Goal: Task Accomplishment & Management: Complete application form

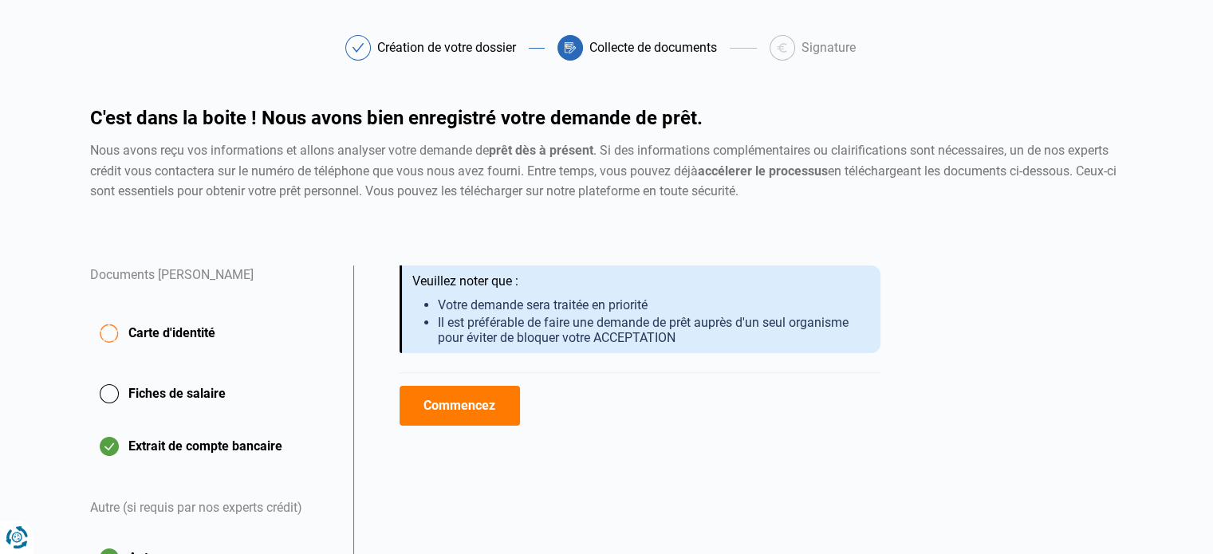
scroll to position [80, 0]
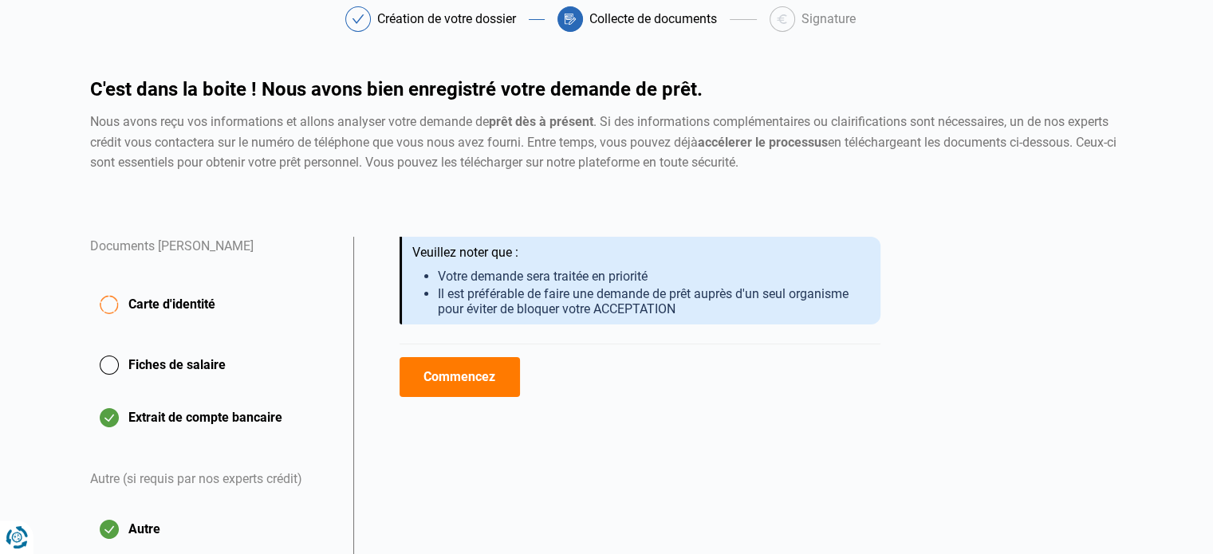
click at [148, 302] on span "Carte d'identité" at bounding box center [171, 304] width 87 height 19
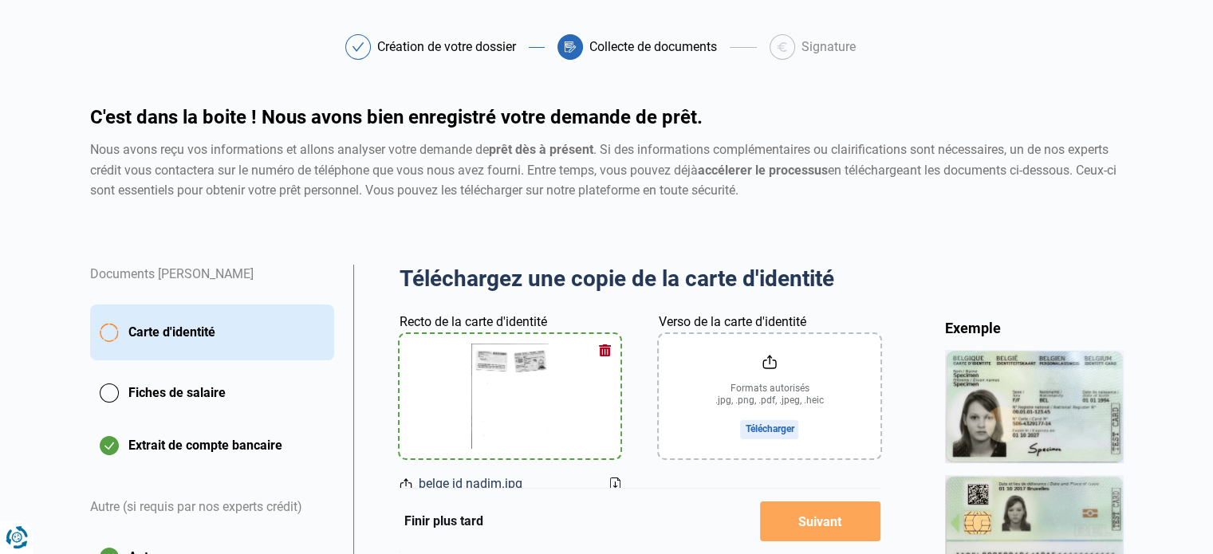
scroll to position [160, 0]
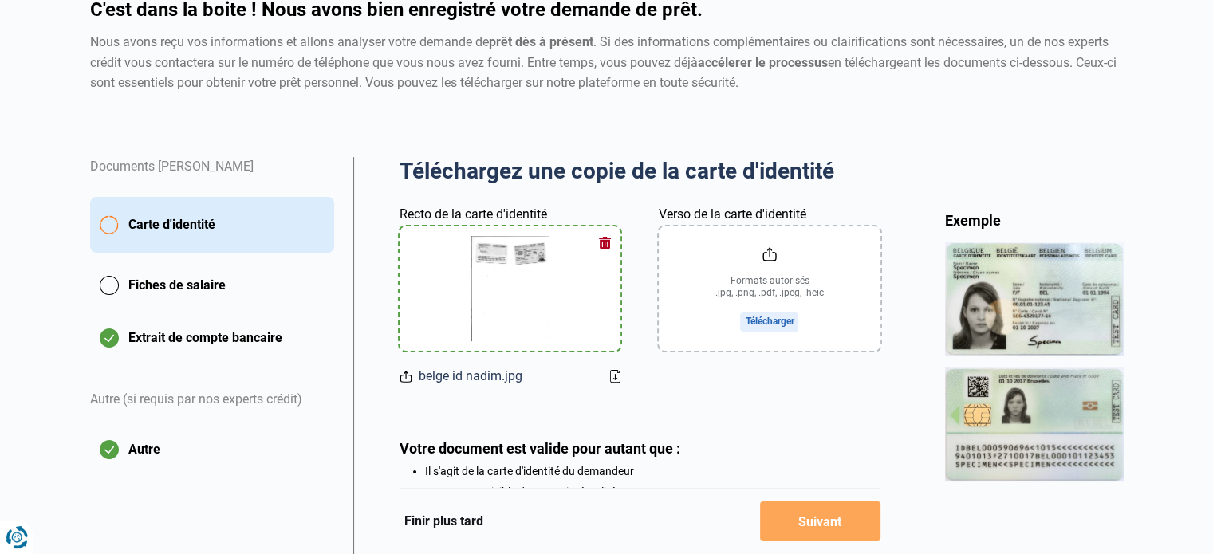
click at [186, 282] on button "Fiches de salaire" at bounding box center [212, 286] width 244 height 40
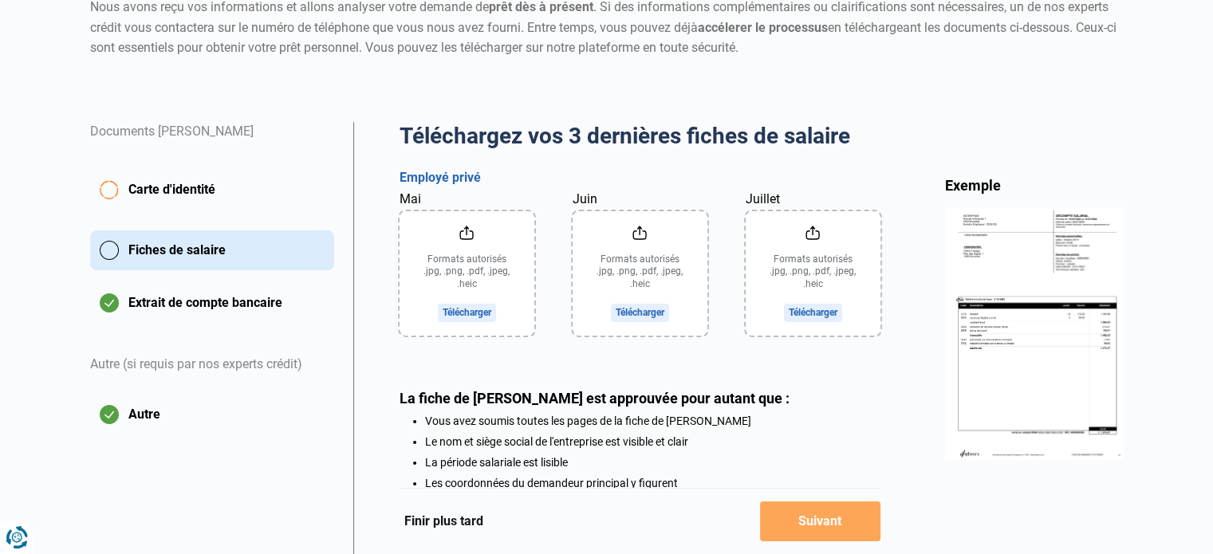
scroll to position [239, 0]
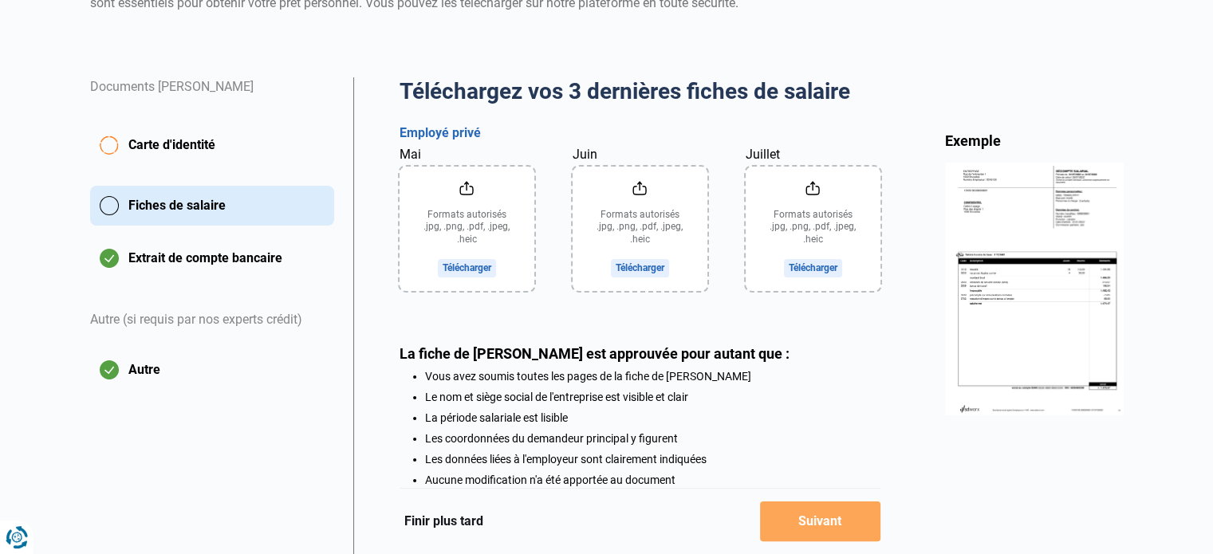
click at [254, 261] on button "Extrait de compte bancaire" at bounding box center [212, 258] width 244 height 40
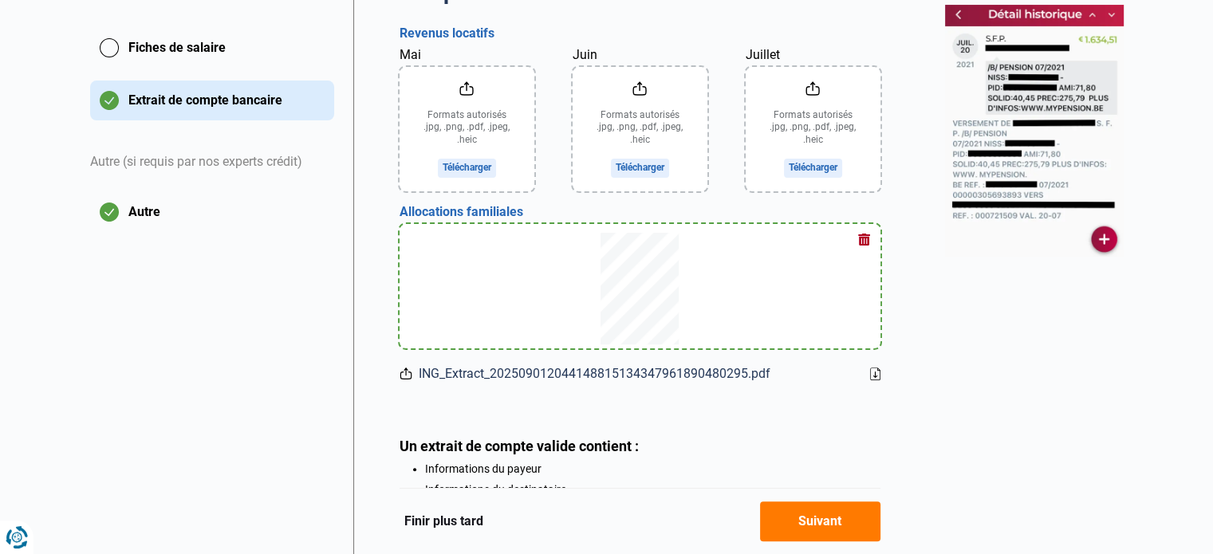
click at [124, 205] on button "Autre" at bounding box center [212, 212] width 244 height 40
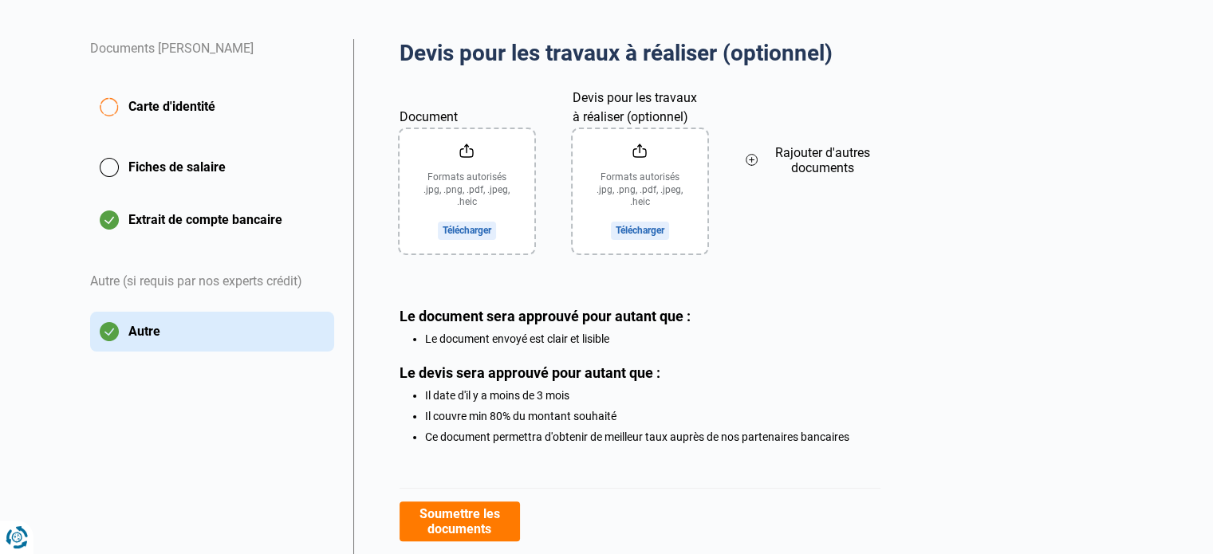
scroll to position [239, 0]
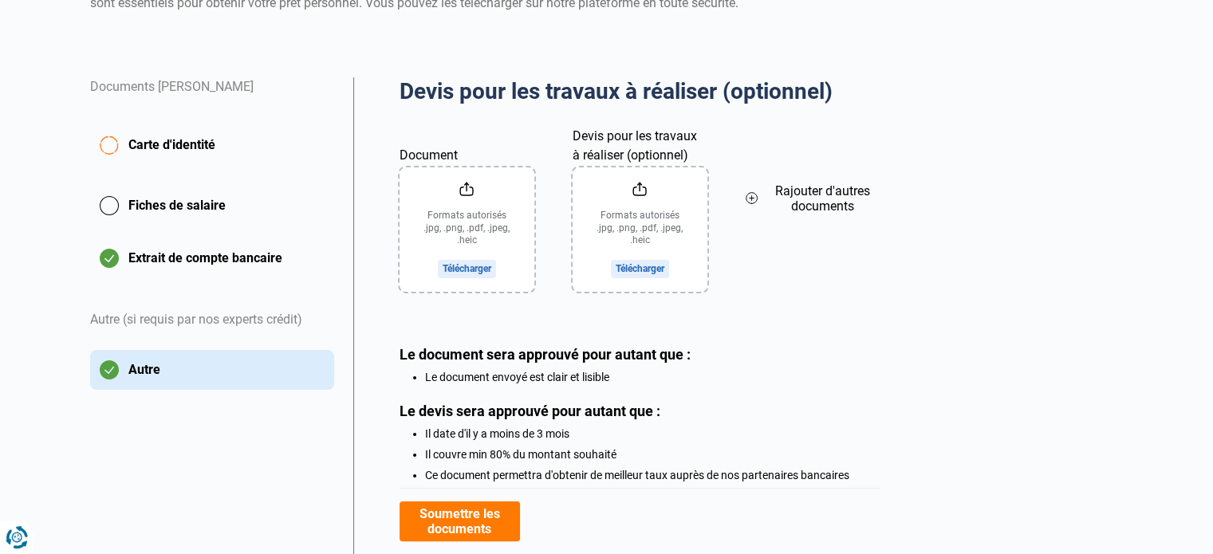
click at [186, 201] on button "Fiches de salaire" at bounding box center [212, 206] width 244 height 40
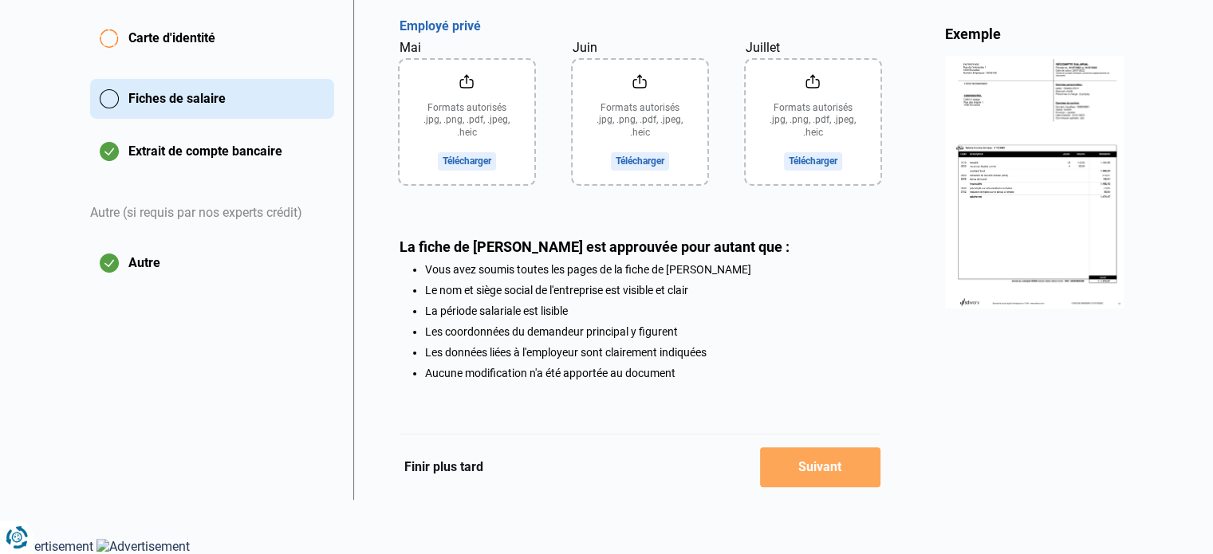
click at [180, 156] on button "Extrait de compte bancaire" at bounding box center [212, 152] width 244 height 40
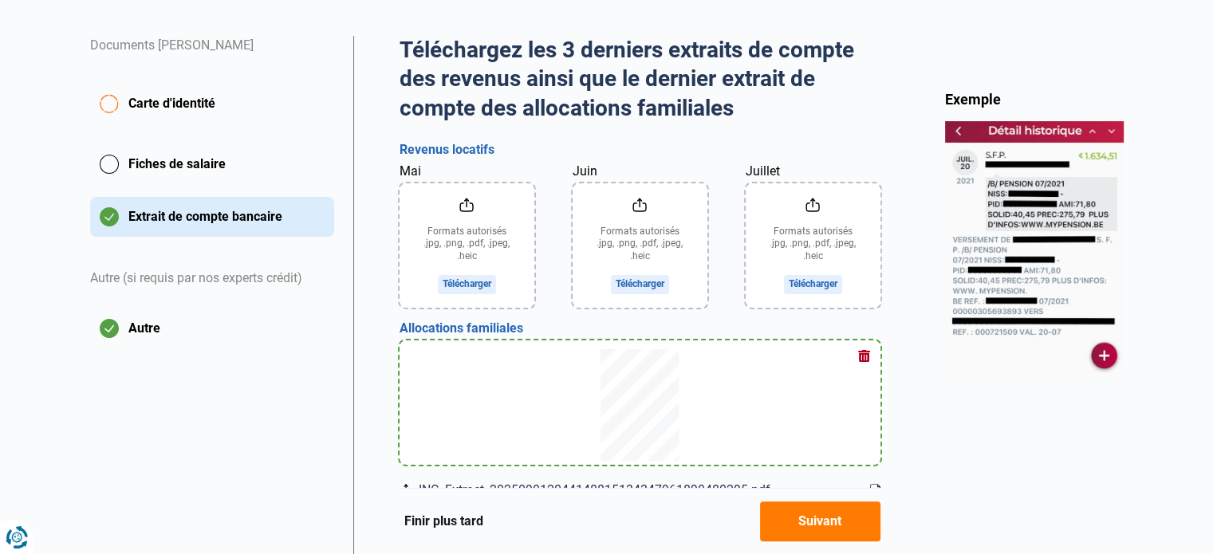
scroll to position [319, 0]
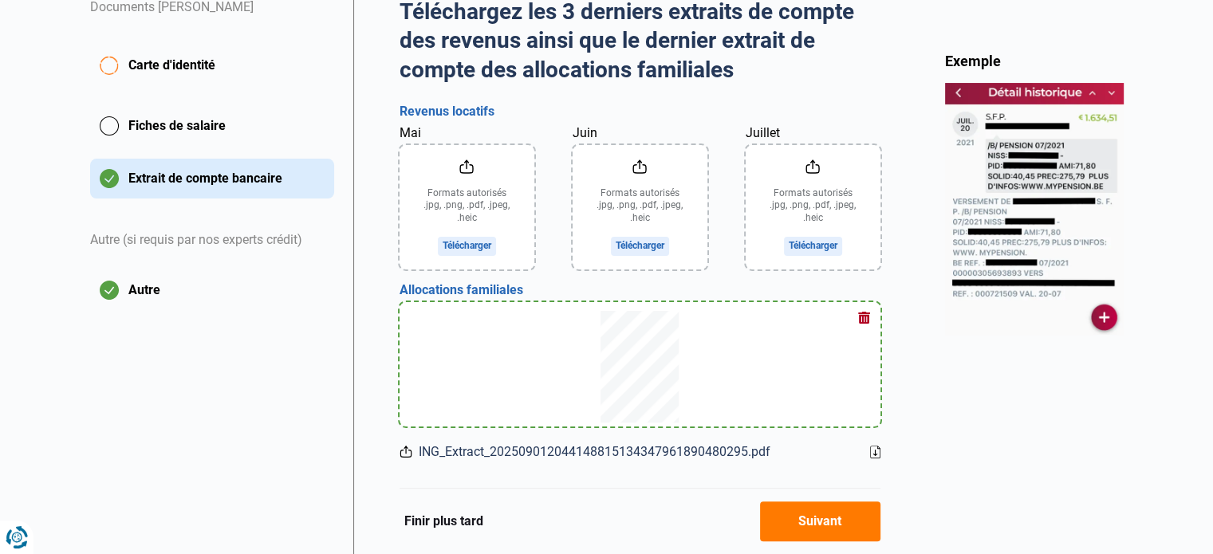
click at [477, 242] on input "Mai" at bounding box center [467, 207] width 135 height 124
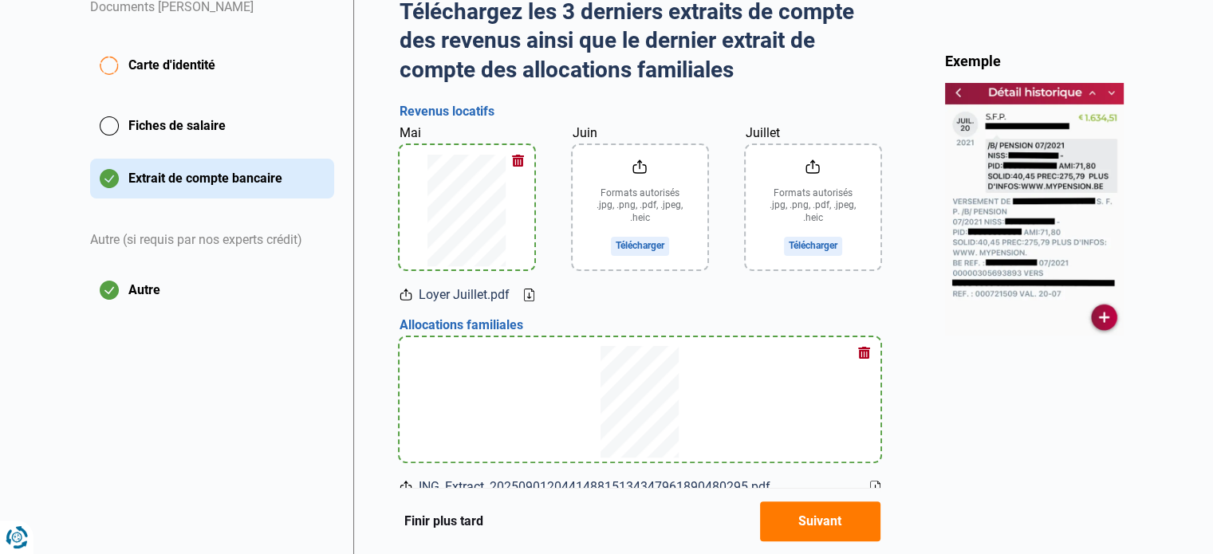
click at [649, 243] on input "Juin" at bounding box center [640, 207] width 135 height 124
click at [830, 245] on input "Juillet" at bounding box center [813, 207] width 135 height 124
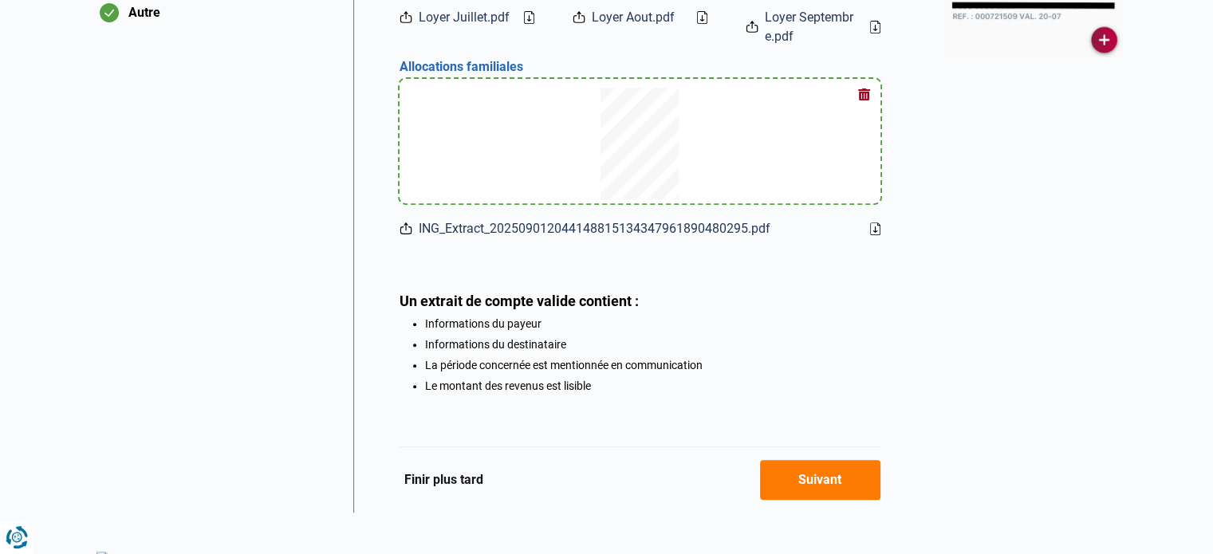
scroll to position [611, 0]
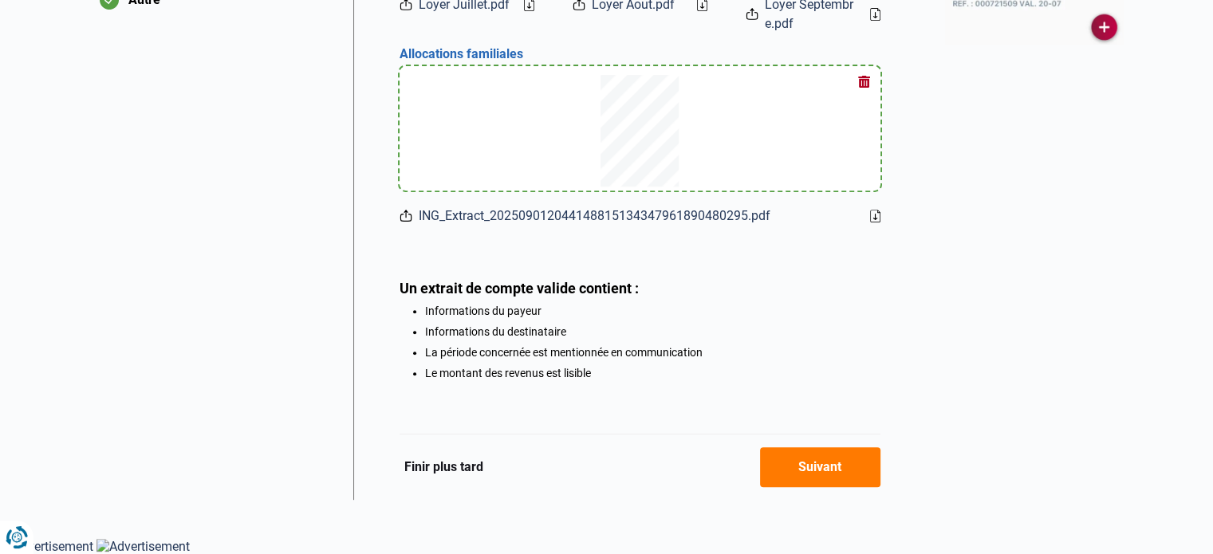
click at [836, 460] on button "Suivant" at bounding box center [820, 467] width 120 height 40
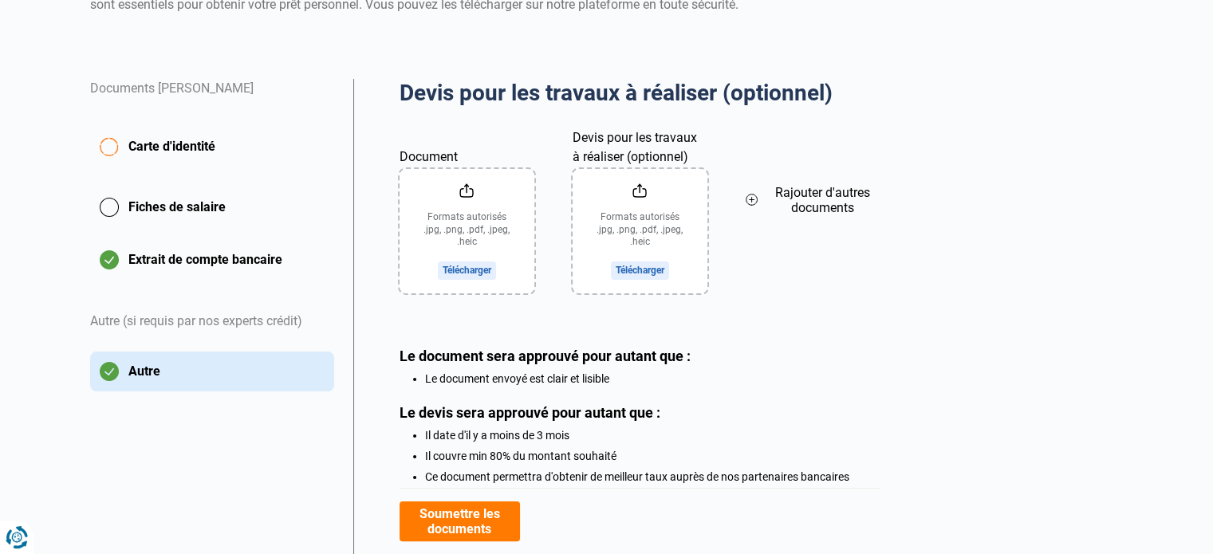
scroll to position [239, 0]
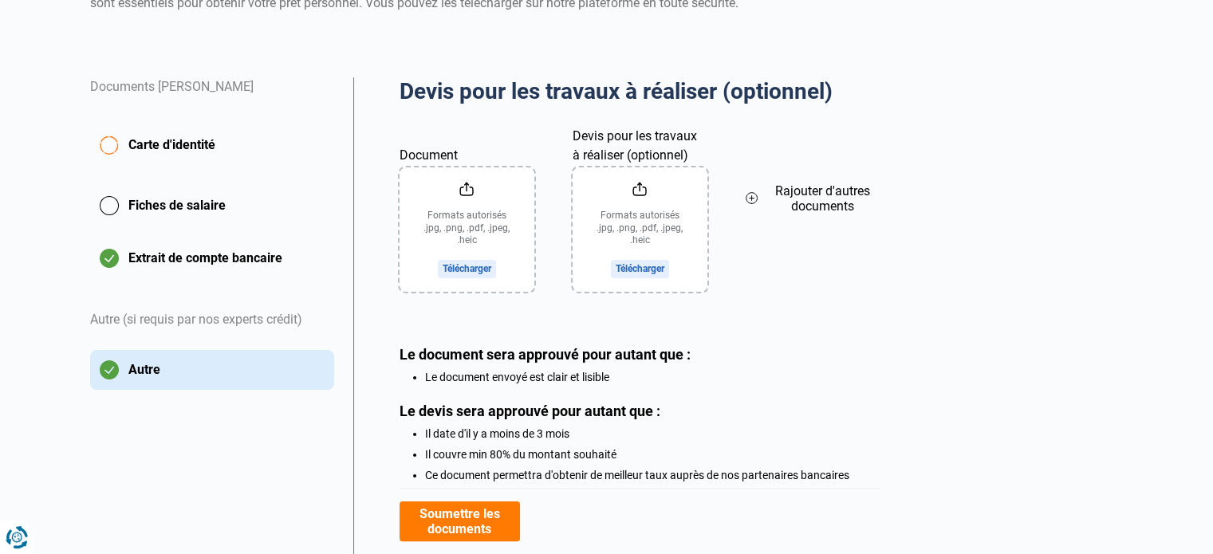
click at [188, 205] on button "Fiches de salaire" at bounding box center [212, 206] width 244 height 40
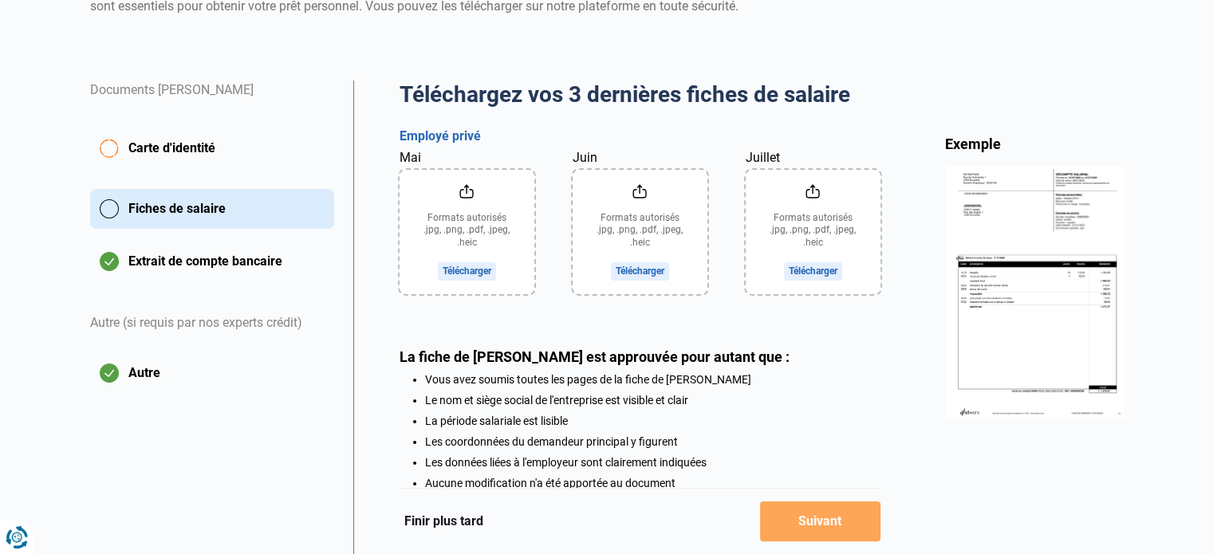
scroll to position [239, 0]
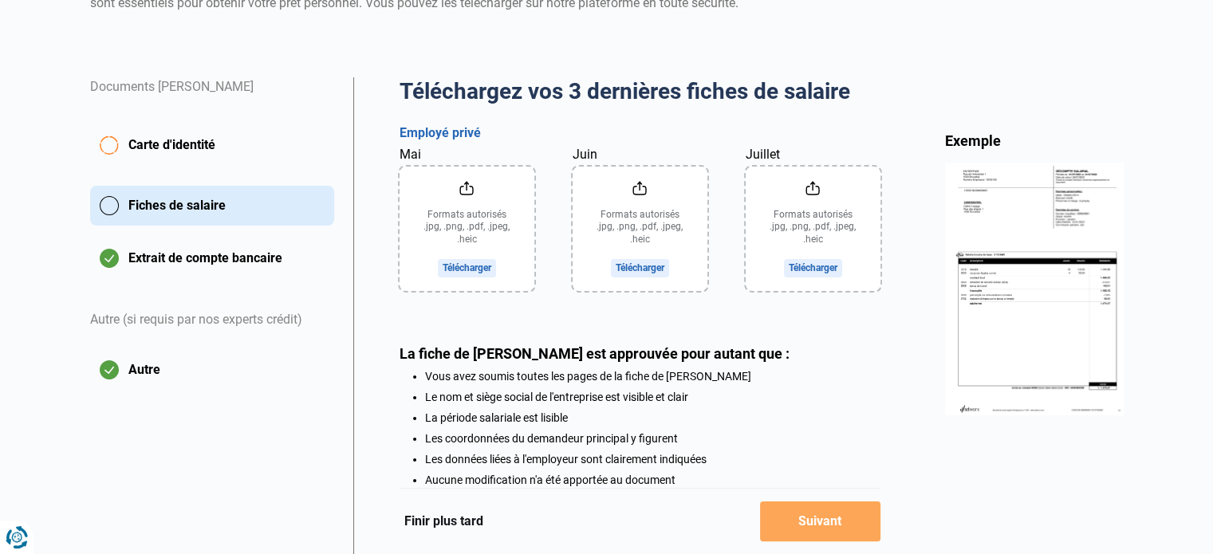
click at [478, 267] on input "Mai" at bounding box center [467, 229] width 135 height 124
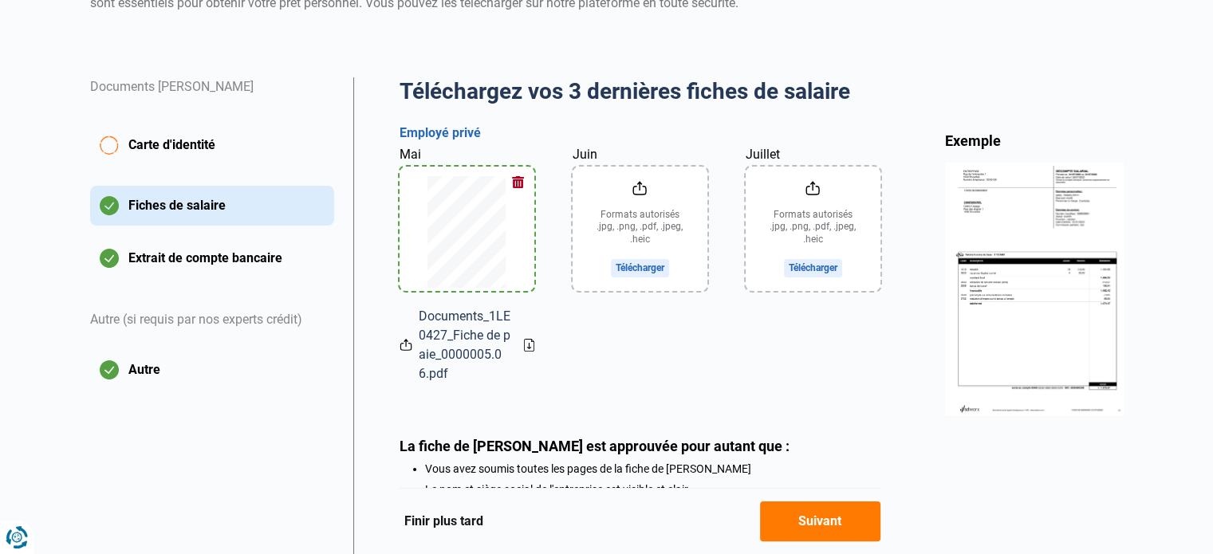
click at [638, 265] on input "Juin" at bounding box center [640, 229] width 135 height 124
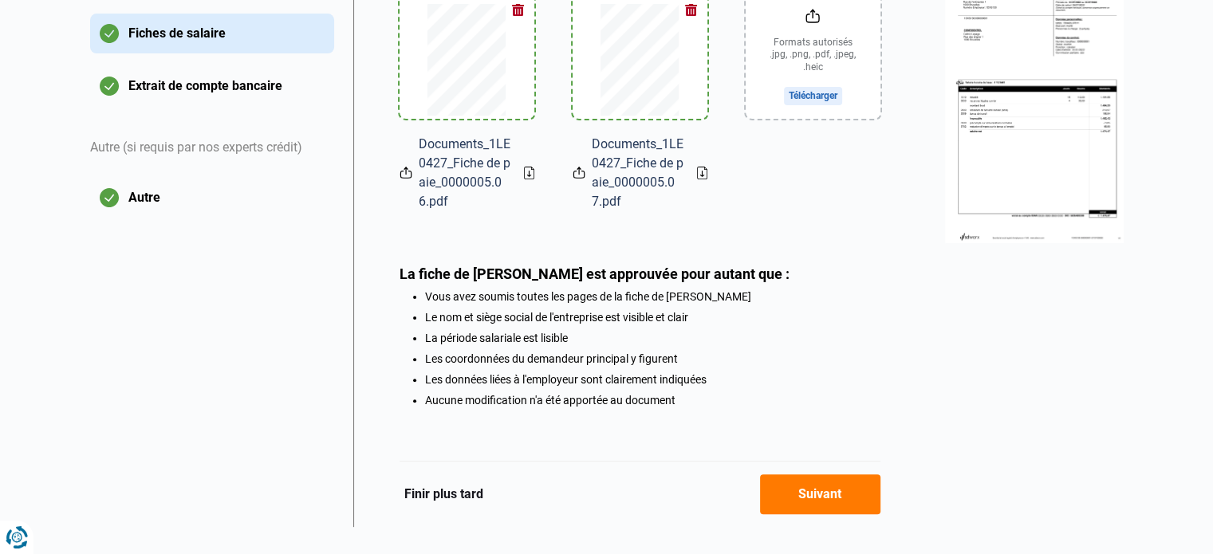
scroll to position [442, 0]
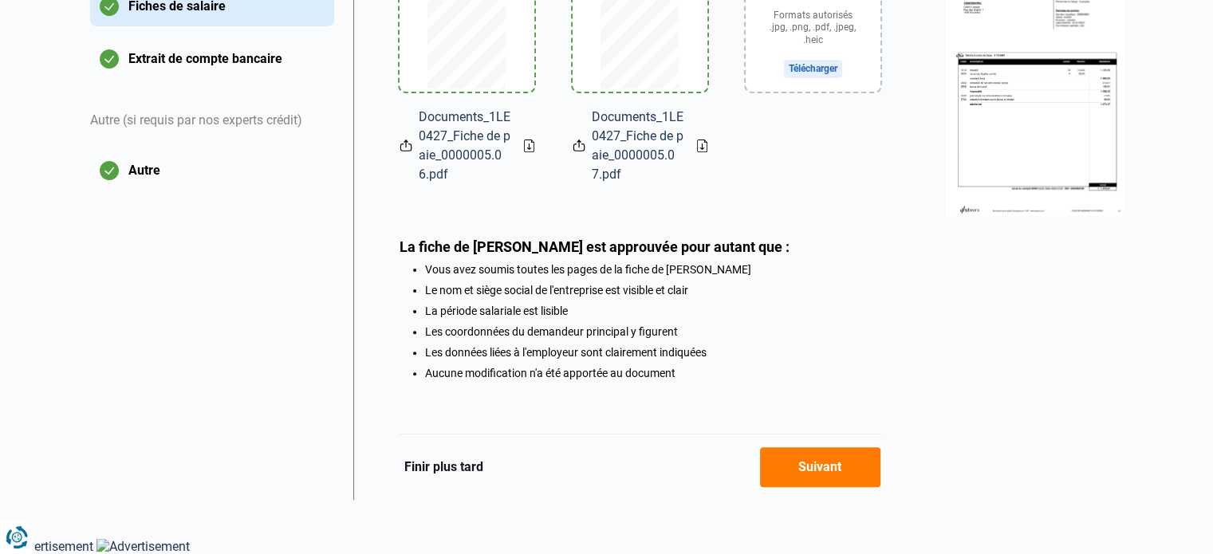
click at [833, 467] on button "Suivant" at bounding box center [820, 467] width 120 height 40
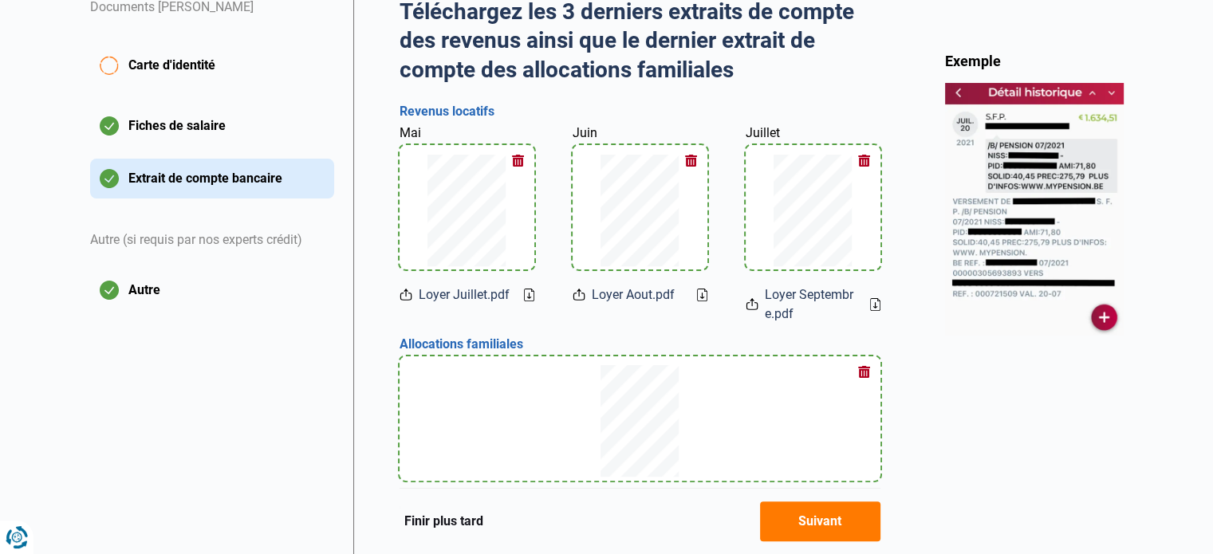
scroll to position [319, 0]
click at [172, 58] on span "Carte d'identité" at bounding box center [171, 65] width 87 height 19
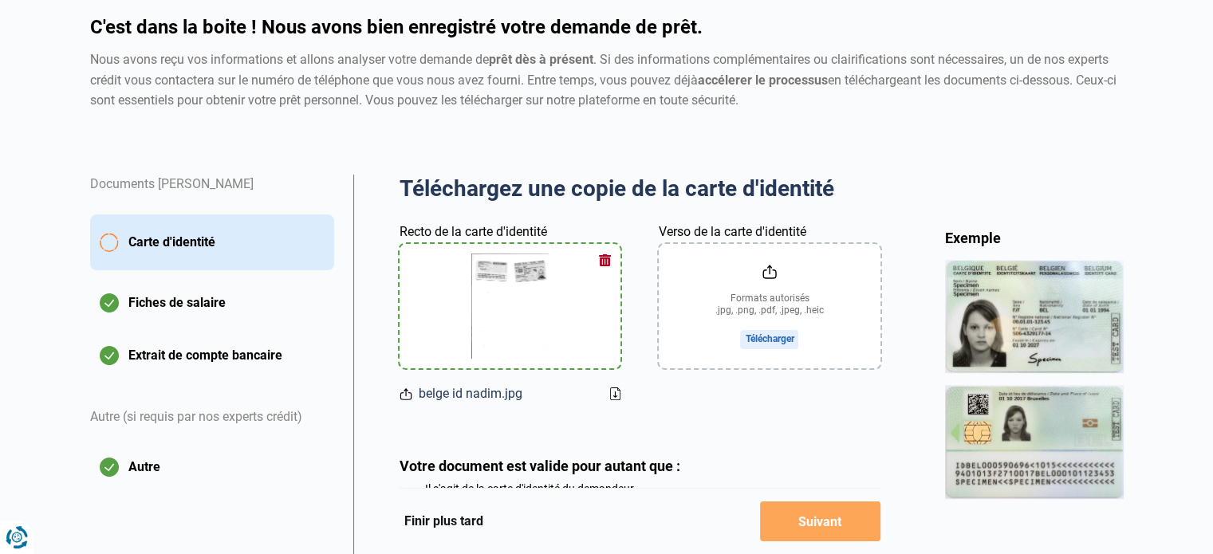
scroll to position [160, 0]
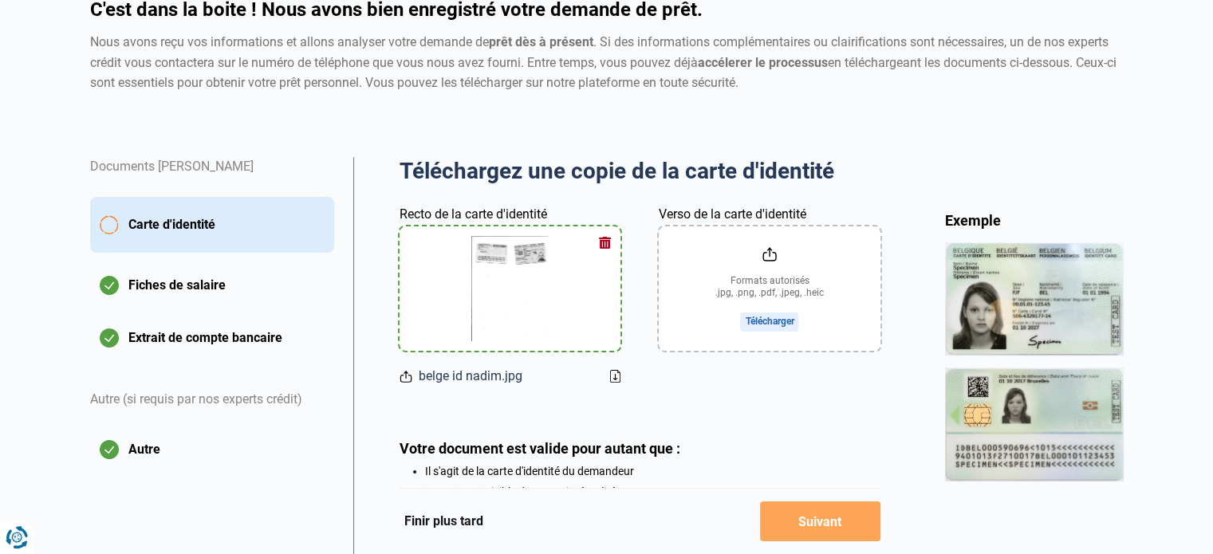
click at [782, 315] on input "Verso de la carte d'identité" at bounding box center [769, 289] width 221 height 124
type input "C:\fakepath\belge id nadim.jpg"
click at [195, 344] on button "Extrait de compte bancaire" at bounding box center [212, 338] width 244 height 40
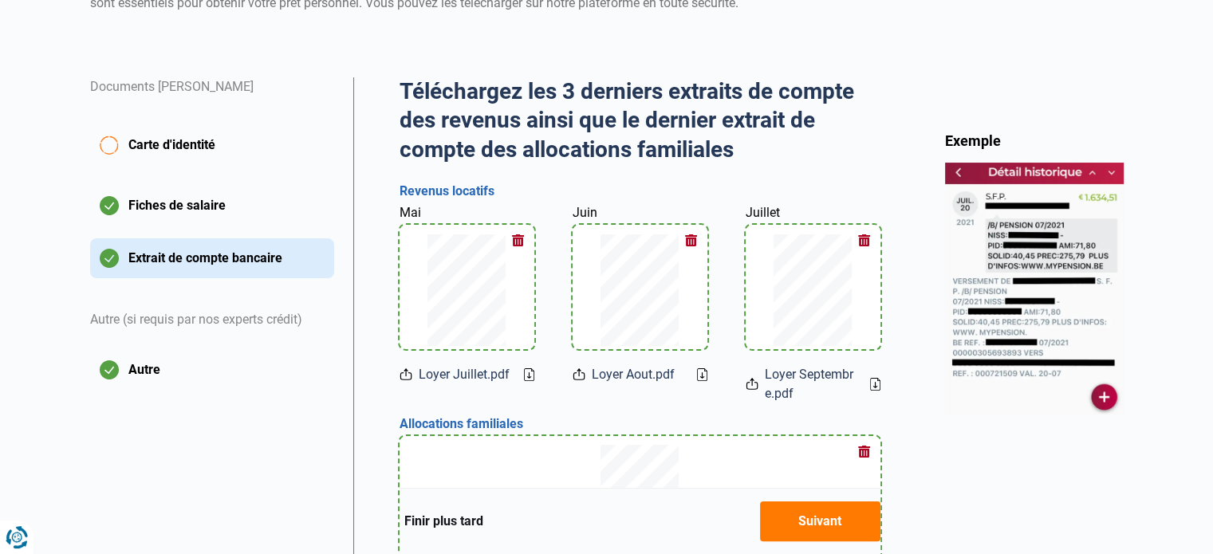
scroll to position [558, 0]
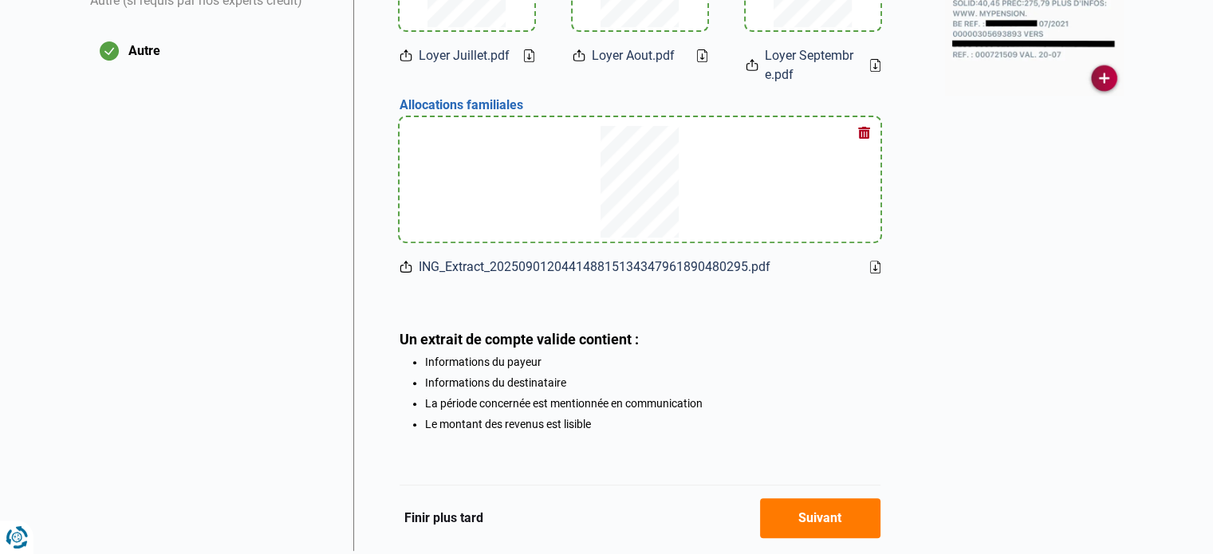
click at [146, 53] on button "Autre" at bounding box center [212, 51] width 244 height 40
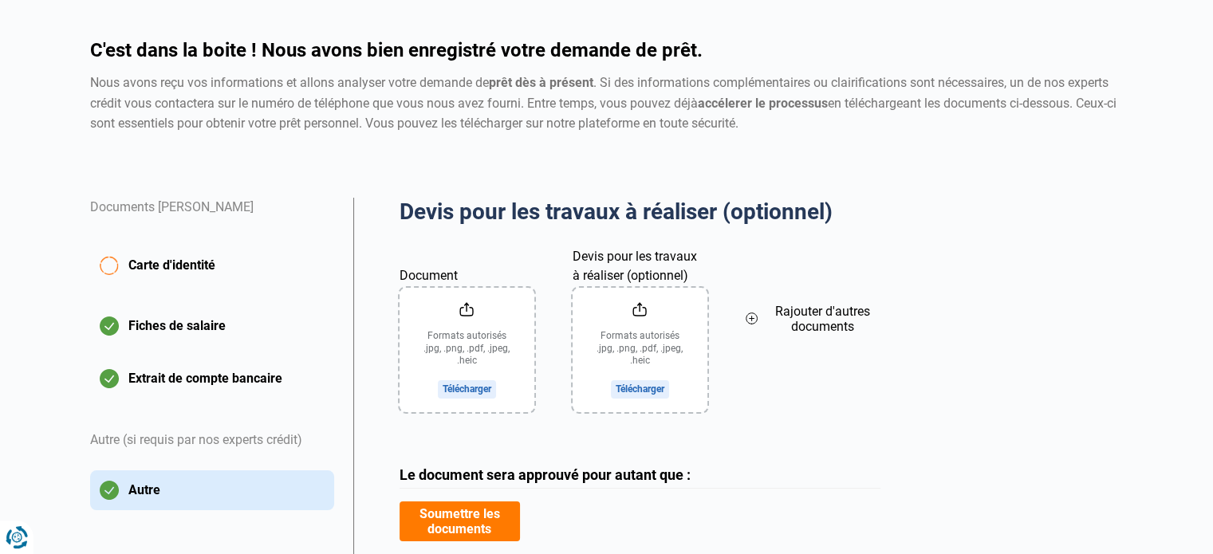
scroll to position [319, 0]
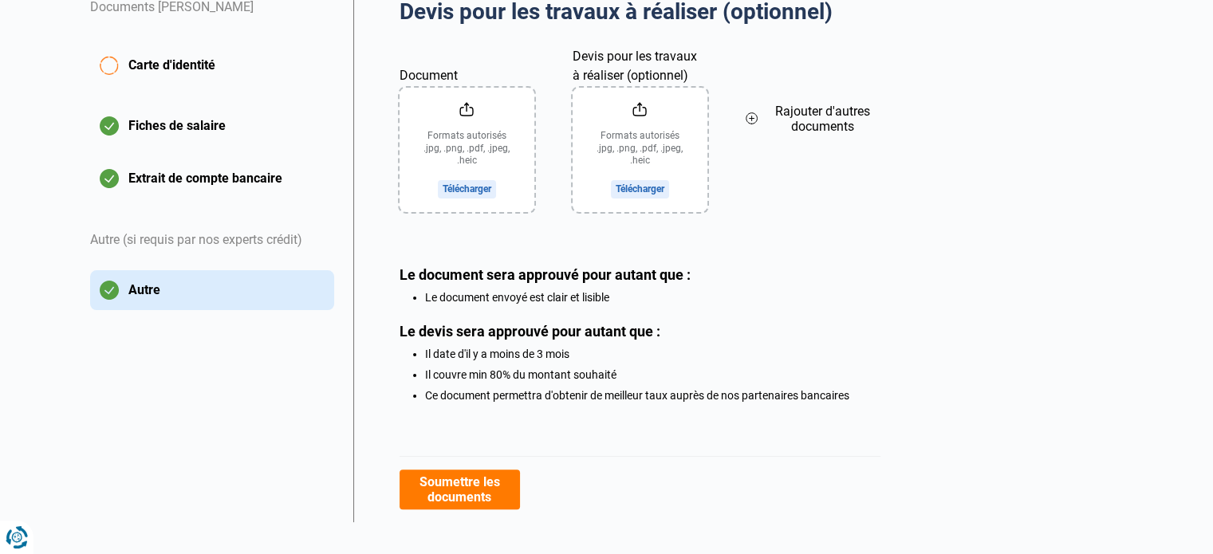
click at [473, 182] on input "Document" at bounding box center [467, 150] width 135 height 124
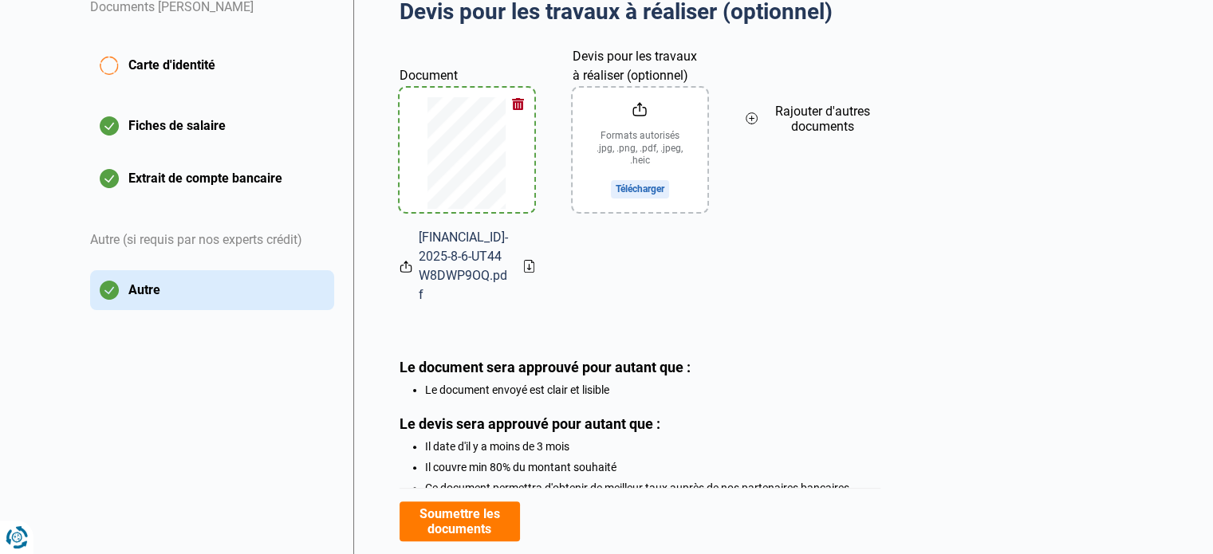
click at [752, 120] on icon at bounding box center [752, 118] width 0 height 5
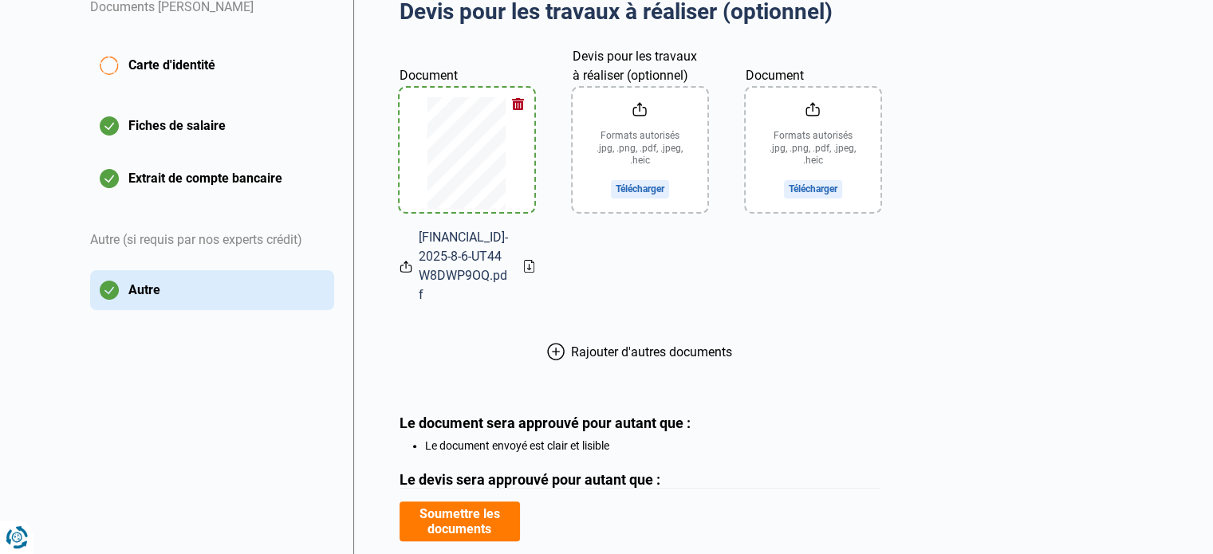
click at [814, 191] on input "Document" at bounding box center [813, 150] width 135 height 124
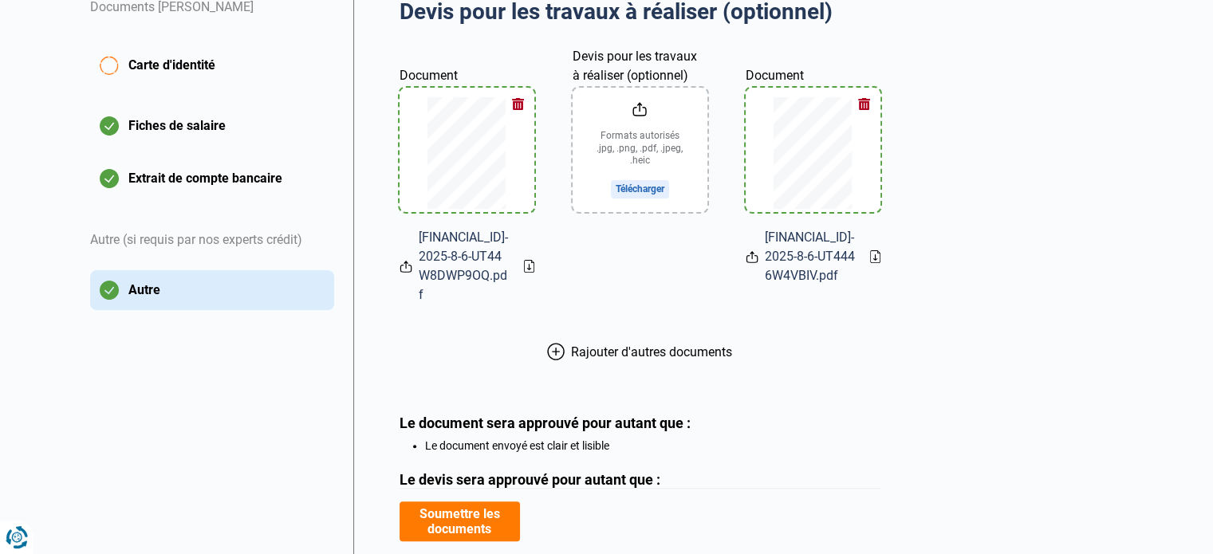
click at [644, 189] on input "Devis pour les travaux à réaliser (optionnel)" at bounding box center [640, 150] width 135 height 124
click at [619, 349] on span "Rajouter d'autres documents" at bounding box center [651, 352] width 161 height 15
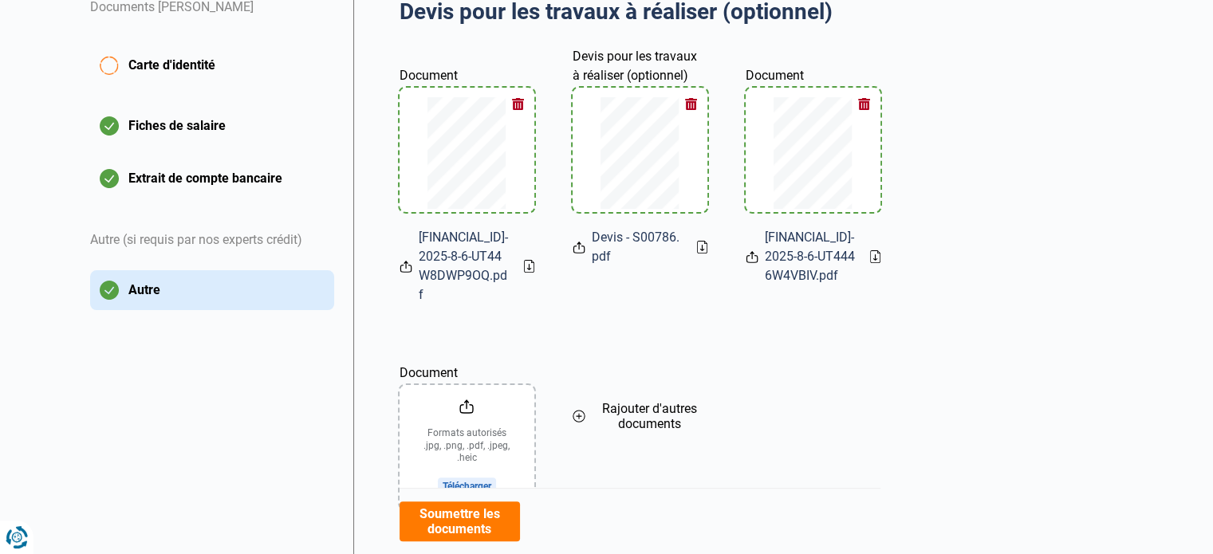
click at [483, 484] on input "Document" at bounding box center [467, 447] width 135 height 124
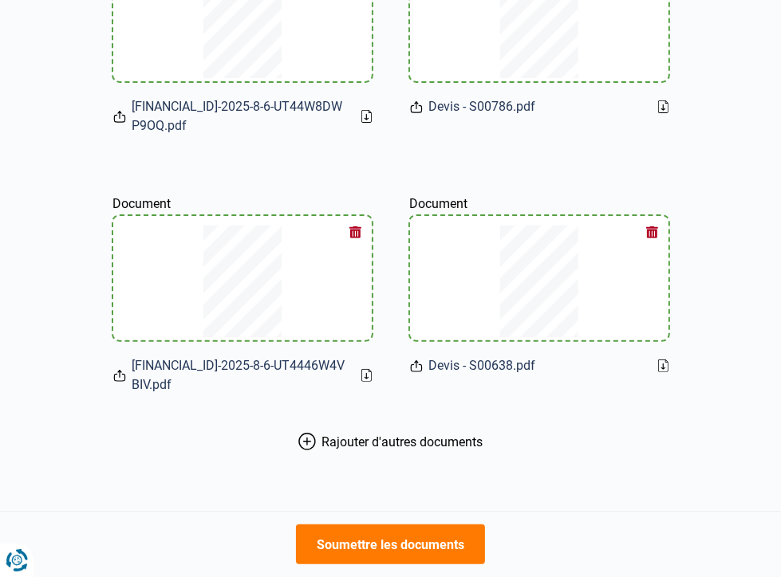
scroll to position [239, 0]
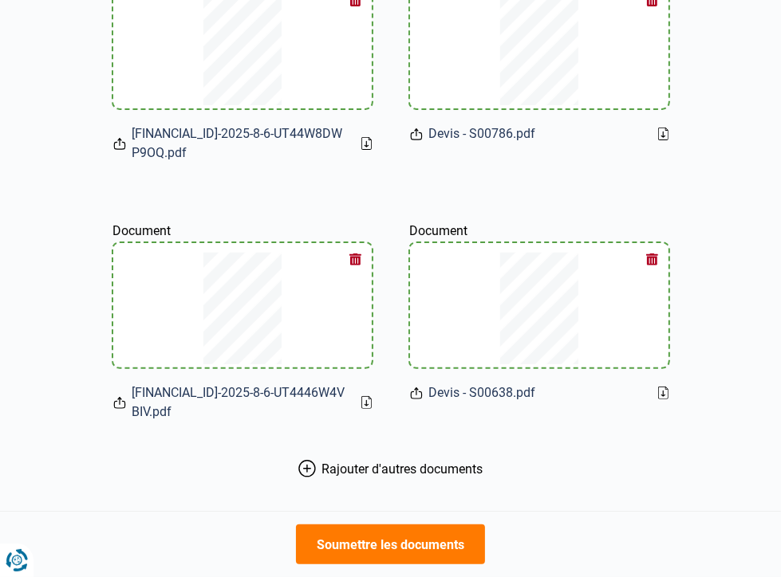
click at [0, 0] on span "Carte d'identité" at bounding box center [0, 0] width 0 height 0
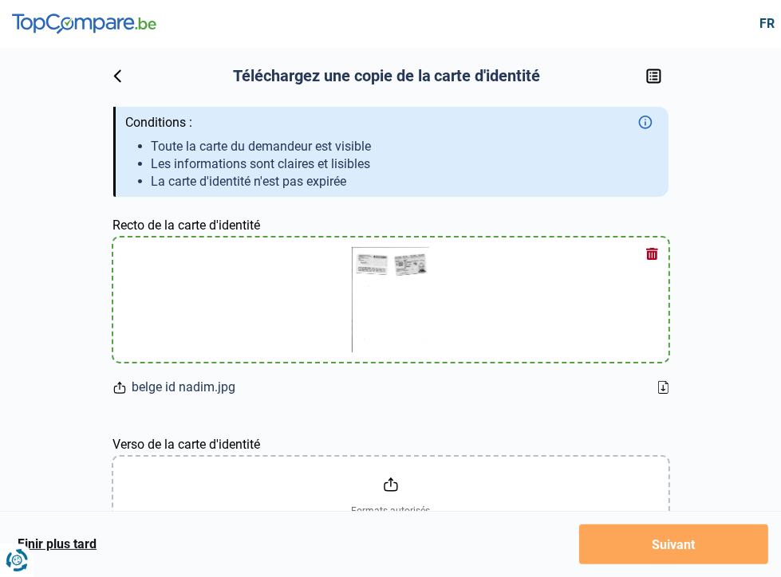
click at [640, 266] on button "button" at bounding box center [652, 254] width 24 height 24
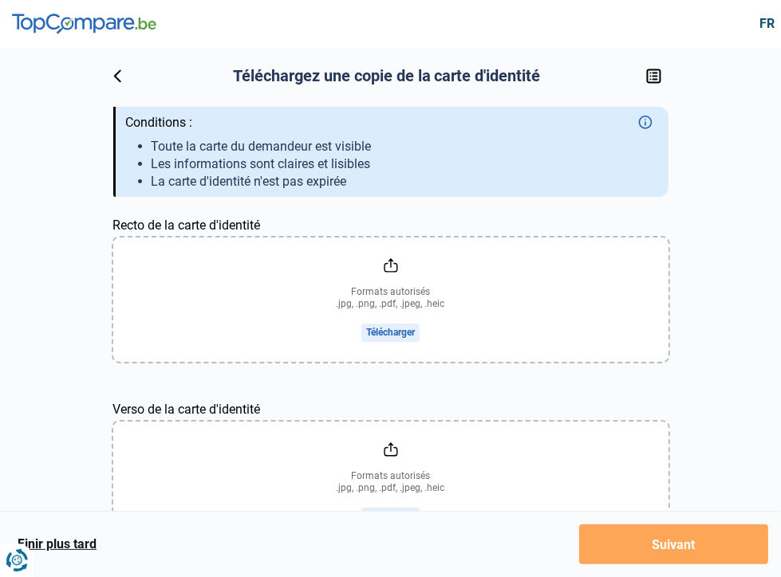
scroll to position [160, 0]
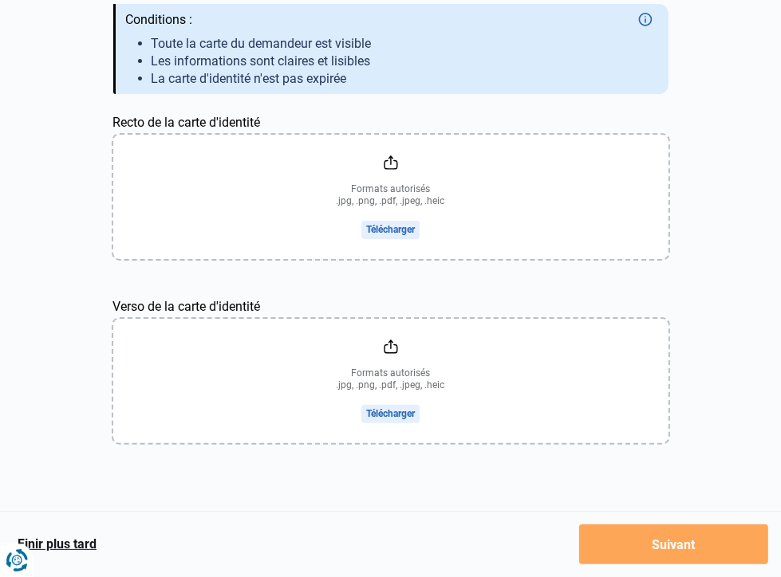
click at [328, 259] on input "Recto de la carte d'identité" at bounding box center [390, 197] width 555 height 124
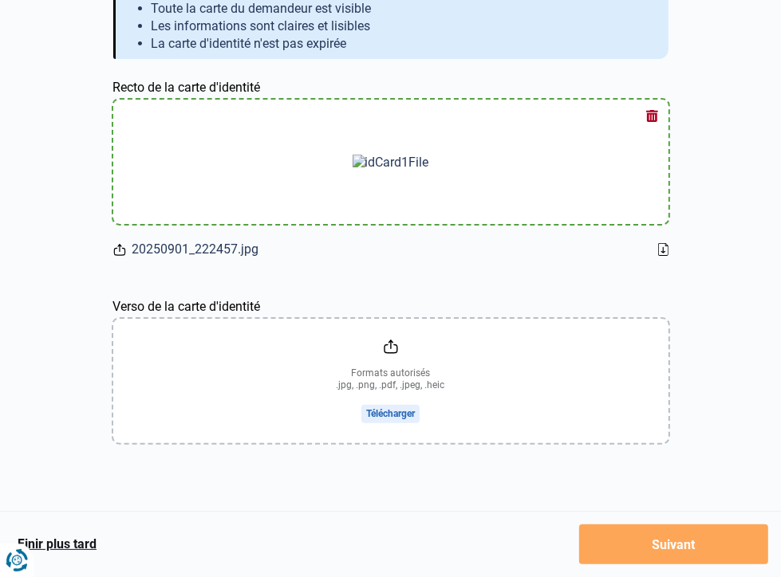
click at [548, 372] on input "Verso de la carte d'identité" at bounding box center [390, 381] width 555 height 124
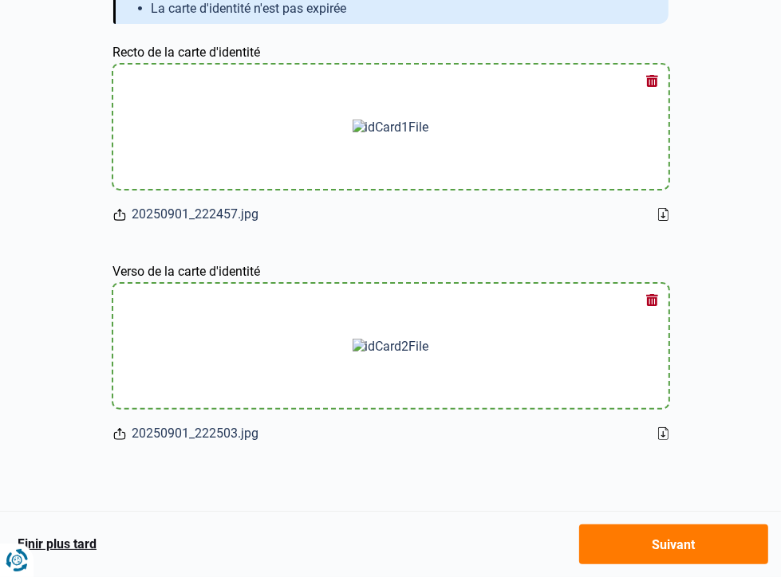
scroll to position [348, 0]
click at [0, 0] on button "Suivant" at bounding box center [0, 0] width 0 height 0
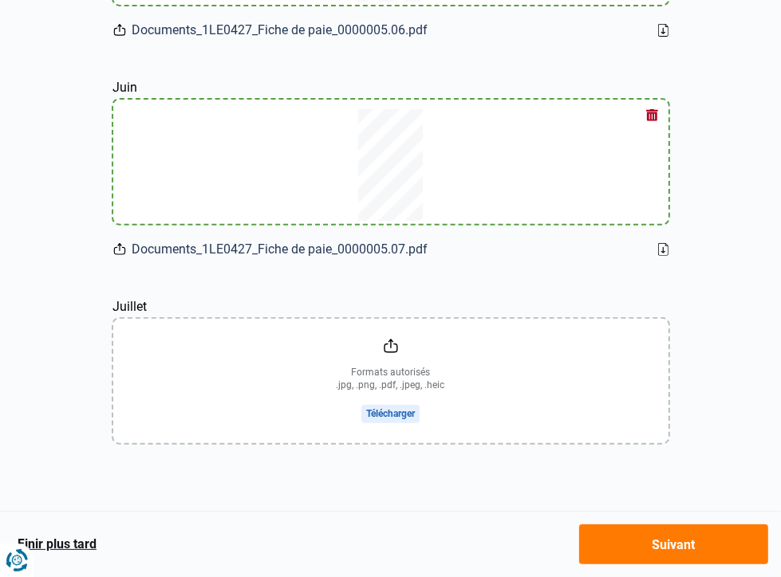
scroll to position [399, 0]
click at [0, 0] on button "Suivant" at bounding box center [0, 0] width 0 height 0
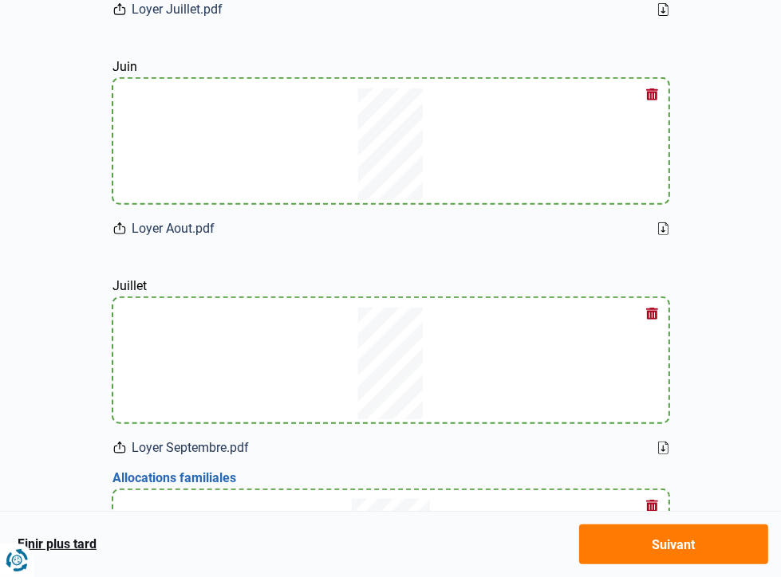
scroll to position [417, 0]
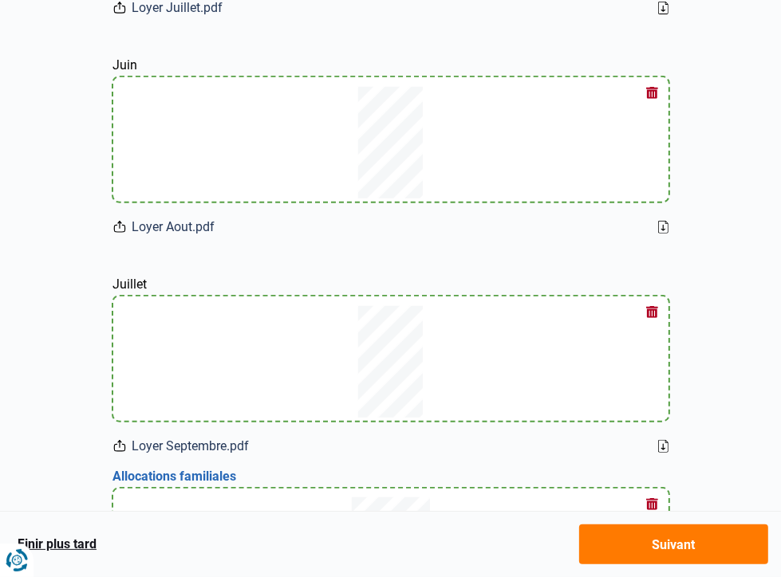
click at [0, 0] on button "Autre" at bounding box center [0, 0] width 0 height 0
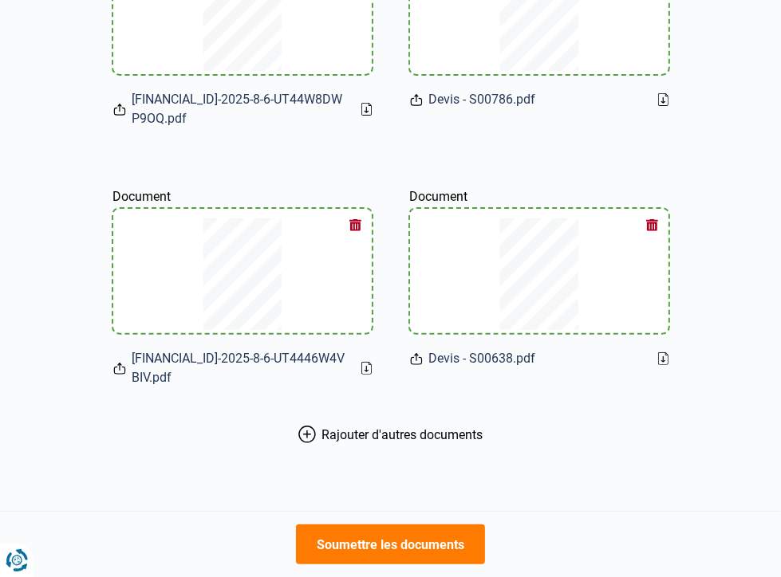
scroll to position [561, 0]
click at [421, 427] on span "Rajouter d'autres documents" at bounding box center [402, 434] width 161 height 15
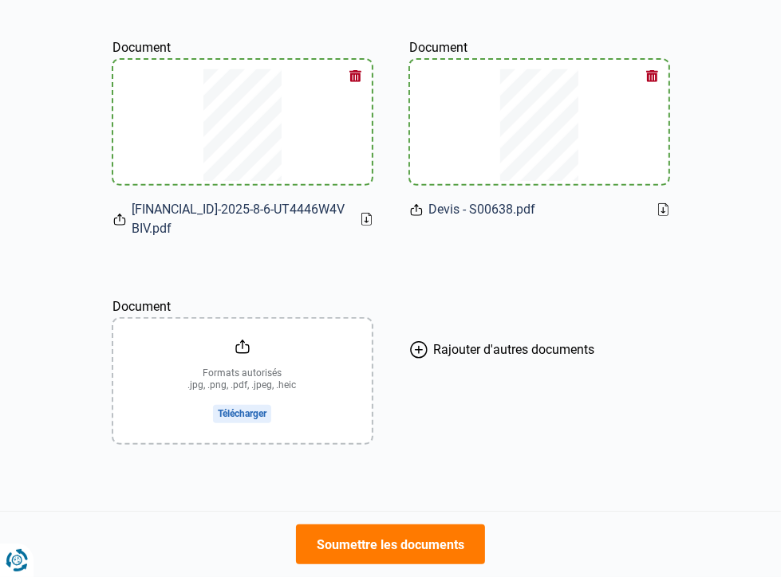
scroll to position [801, 0]
click at [333, 319] on input "Document" at bounding box center [242, 381] width 258 height 124
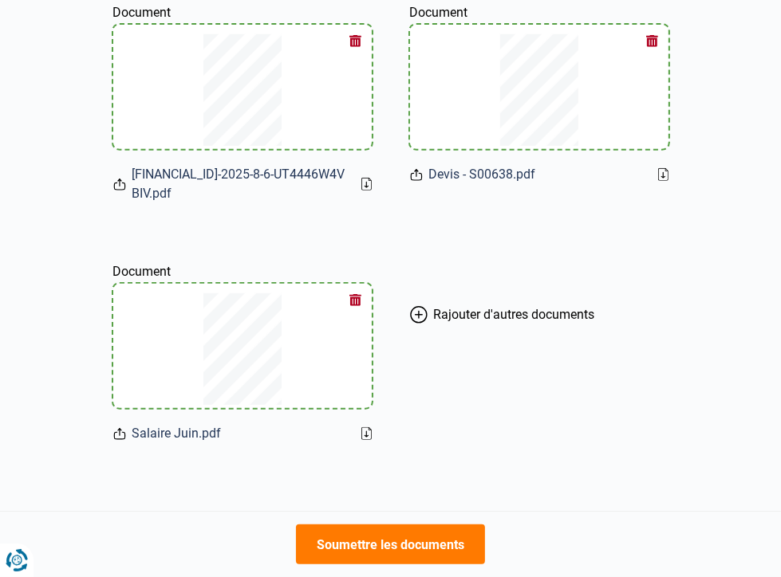
click at [427, 306] on icon at bounding box center [419, 315] width 18 height 18
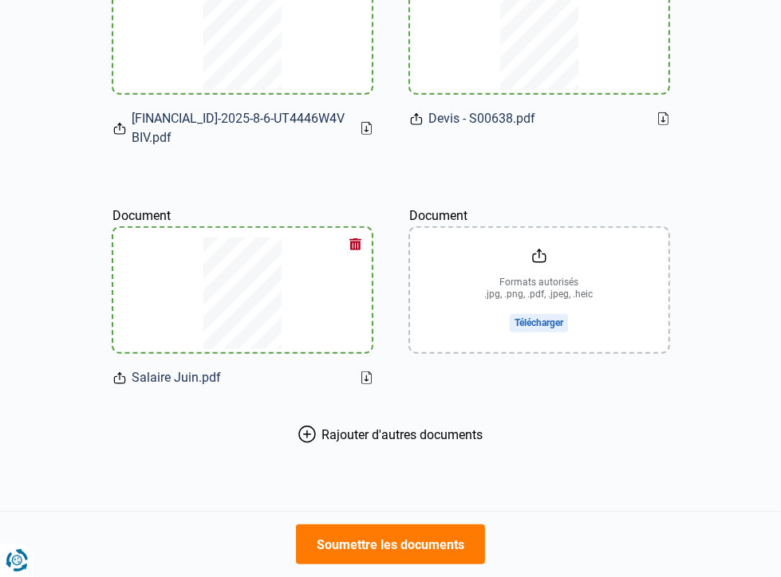
click at [545, 312] on input "Document" at bounding box center [539, 290] width 258 height 124
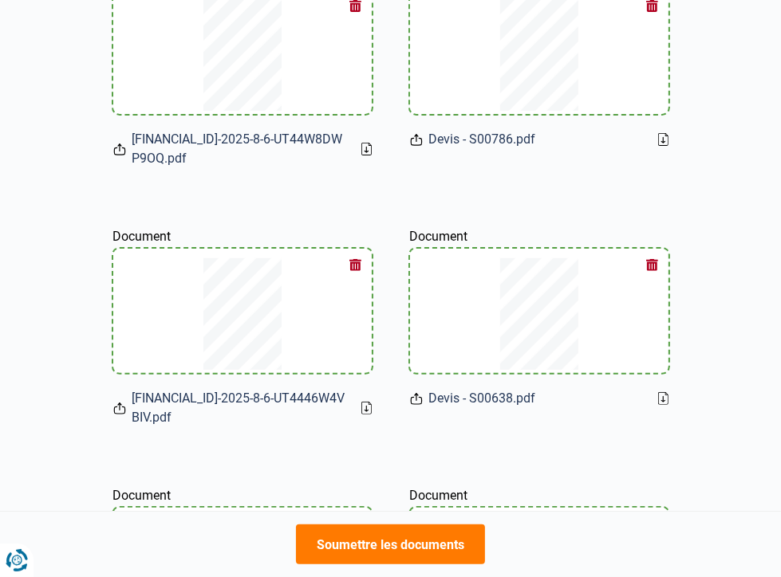
scroll to position [0, 0]
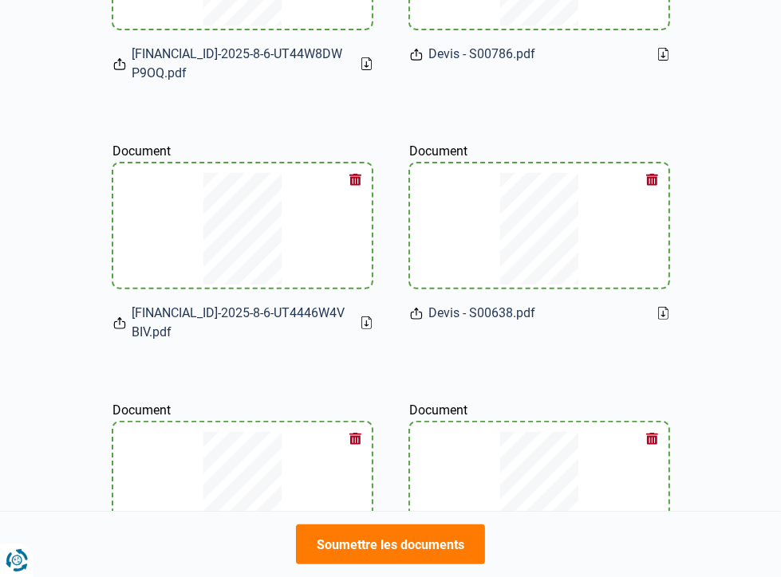
click at [0, 0] on button "Fiches de salaire" at bounding box center [0, 0] width 0 height 0
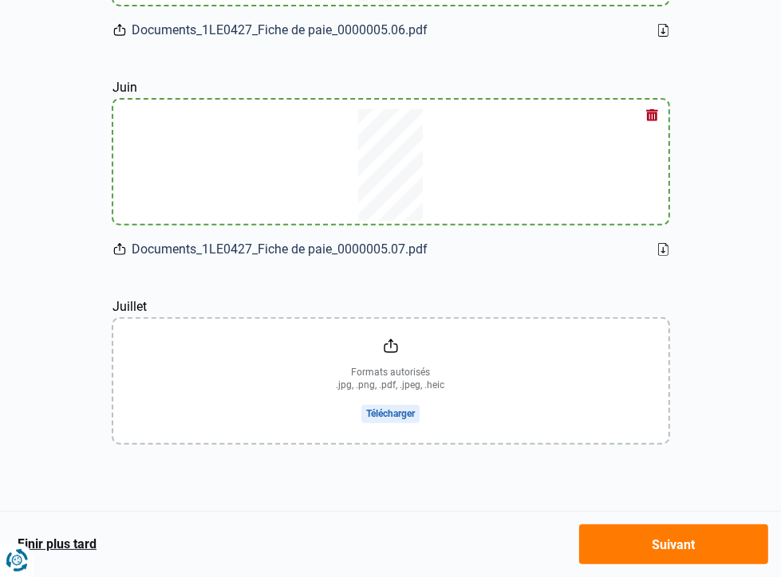
scroll to position [506, 0]
click at [0, 0] on button "Finir plus tard" at bounding box center [0, 0] width 0 height 0
